Goal: Task Accomplishment & Management: Manage account settings

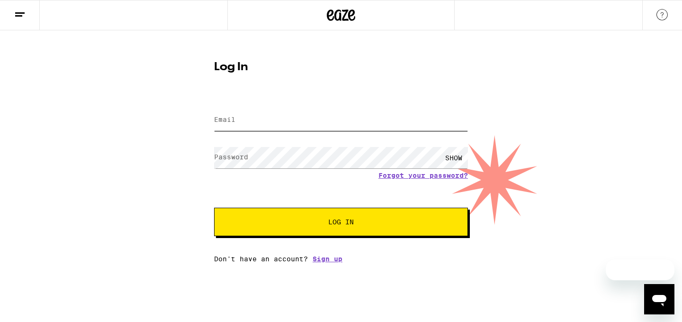
click at [276, 111] on input "Email" at bounding box center [341, 119] width 254 height 21
click at [320, 125] on input "[EMAIL_ADDRESS][DOMAIN_NAME]" at bounding box center [341, 119] width 254 height 21
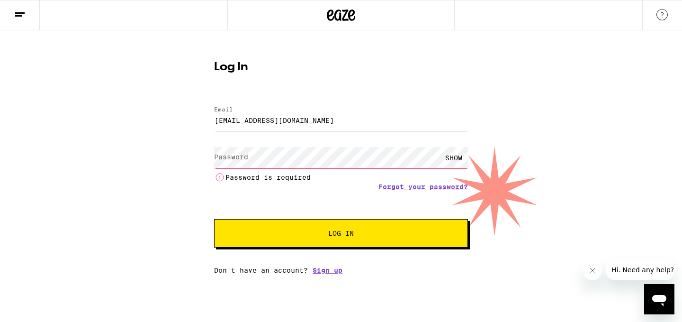
click at [349, 190] on div "Forgot your password?" at bounding box center [341, 187] width 254 height 8
click at [17, 17] on icon at bounding box center [19, 14] width 11 height 11
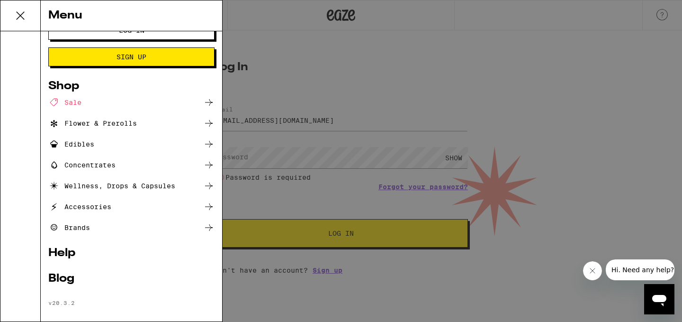
scroll to position [29, 0]
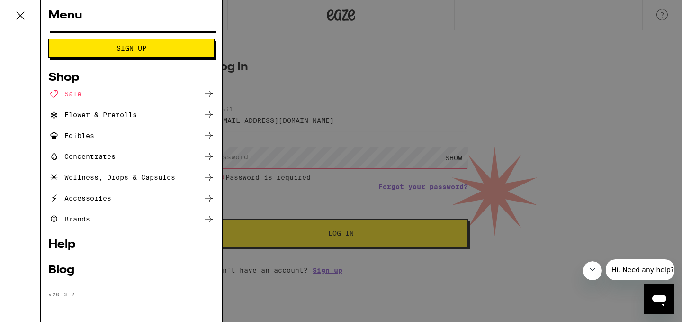
click at [292, 65] on div "Menu Log In Sign Up Shop Sale Flower & Prerolls Edibles Concentrates Wellness, …" at bounding box center [341, 161] width 682 height 322
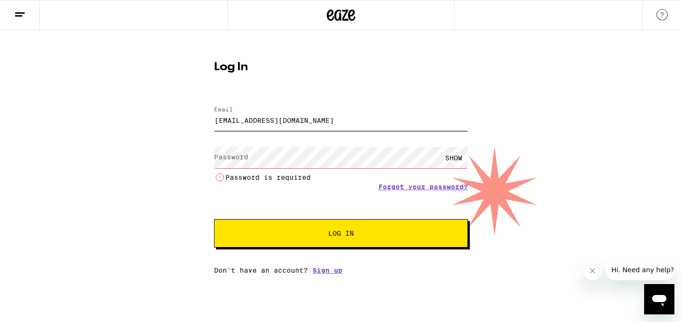
click at [310, 123] on input "[EMAIL_ADDRESS][DOMAIN_NAME]" at bounding box center [341, 119] width 254 height 21
drag, startPoint x: 352, startPoint y: 121, endPoint x: 177, endPoint y: 115, distance: 174.9
click at [179, 115] on div "Log In Email Email [EMAIL_ADDRESS][DOMAIN_NAME] Password Password SHOW Password…" at bounding box center [341, 151] width 682 height 243
click at [363, 121] on input "[EMAIL_ADDRESS][DOMAIN_NAME]" at bounding box center [341, 119] width 254 height 21
click at [402, 123] on input "[EMAIL_ADDRESS][DOMAIN_NAME]" at bounding box center [341, 119] width 254 height 21
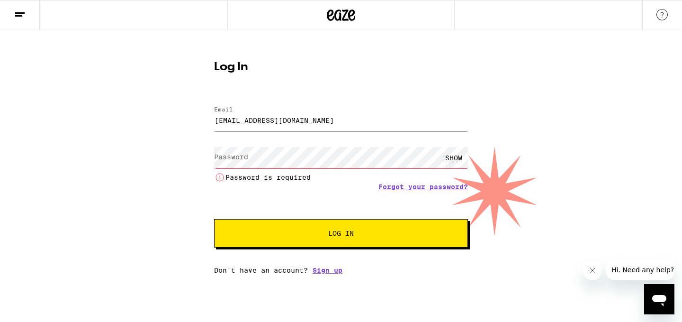
type input "stephensuttonrealtor@gmail.c"
